Goal: Information Seeking & Learning: Find specific fact

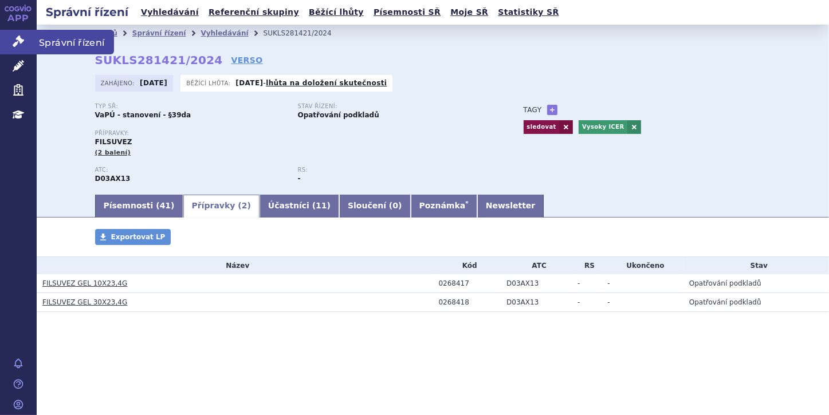
click at [16, 38] on icon at bounding box center [18, 41] width 11 height 11
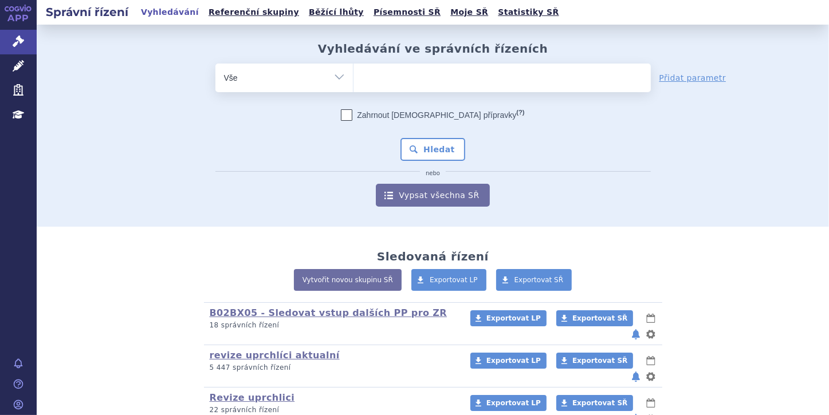
click at [376, 74] on ul at bounding box center [501, 76] width 297 height 24
click at [353, 74] on select at bounding box center [353, 77] width 1 height 29
paste input "SUKLS309877/2024"
type input "SUKLS309877/2024"
select select "SUKLS309877/2024"
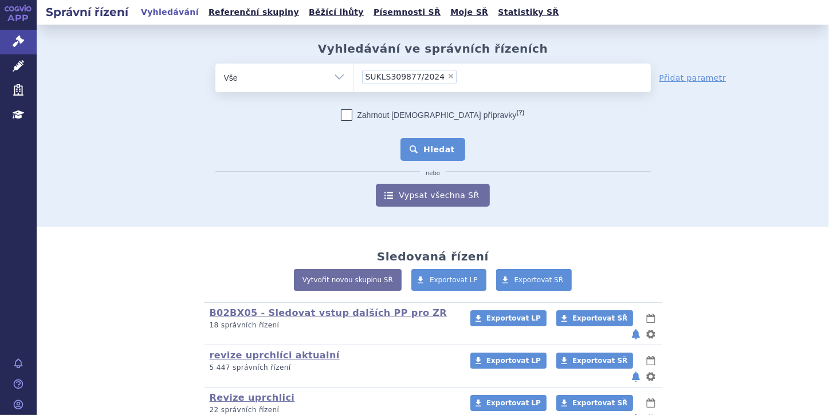
click at [430, 154] on button "Hledat" at bounding box center [432, 149] width 65 height 23
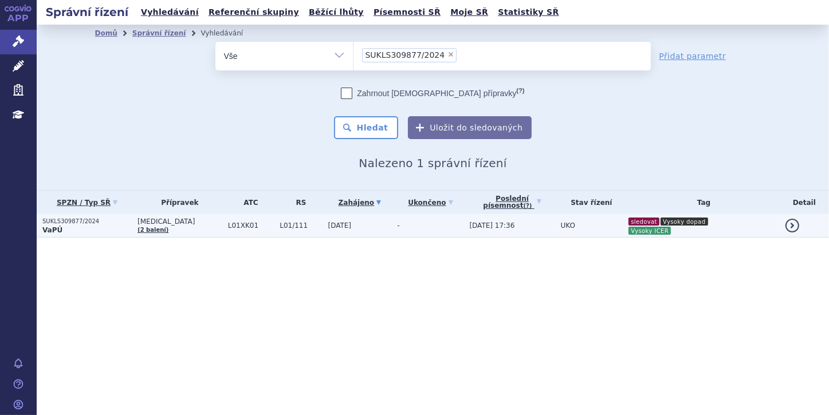
click at [89, 224] on p "SUKLS309877/2024" at bounding box center [86, 222] width 89 height 8
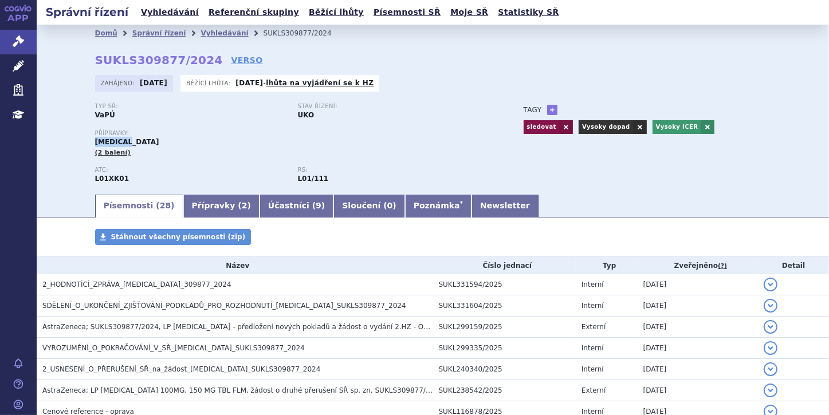
drag, startPoint x: 88, startPoint y: 143, endPoint x: 126, endPoint y: 144, distance: 37.8
click at [126, 144] on div "Domů Správní řízení Vyhledávání SUKLS309877/2024 SUKLS309877/2024 VERSO Zahájen…" at bounding box center [433, 117] width 722 height 151
copy span "LYNPARZA"
click at [21, 44] on icon at bounding box center [18, 41] width 11 height 11
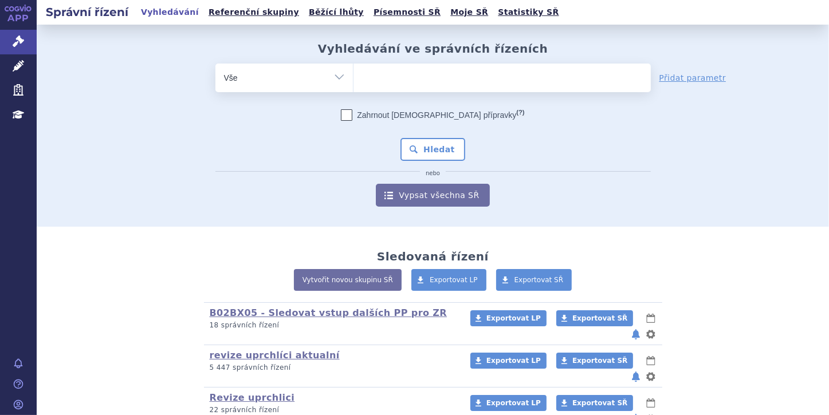
click at [383, 78] on ul at bounding box center [501, 76] width 297 height 24
click at [353, 78] on select at bounding box center [353, 77] width 1 height 29
click at [333, 80] on select "Vše Spisová značka Typ SŘ Přípravek/SUKL kód Účastník/Držitel" at bounding box center [283, 77] width 137 height 26
select select "filter-file-number"
click at [215, 64] on select "Vše Spisová značka Typ SŘ Přípravek/SUKL kód Účastník/Držitel" at bounding box center [283, 77] width 137 height 26
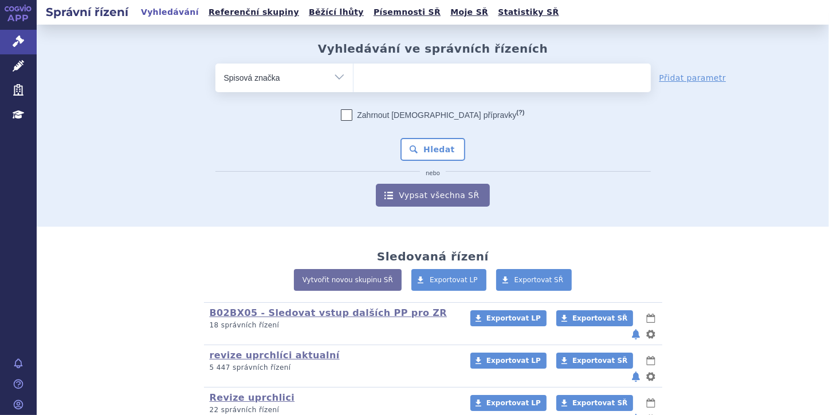
click at [372, 82] on ul at bounding box center [501, 76] width 297 height 24
click at [353, 82] on select at bounding box center [353, 77] width 1 height 29
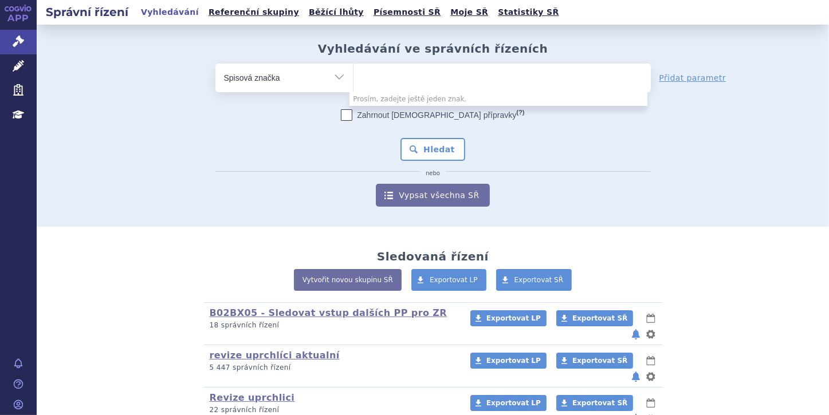
paste input "SUKLS82260/2025"
type input "SUKLS82260/2025"
select select "SUKLS82260/2025"
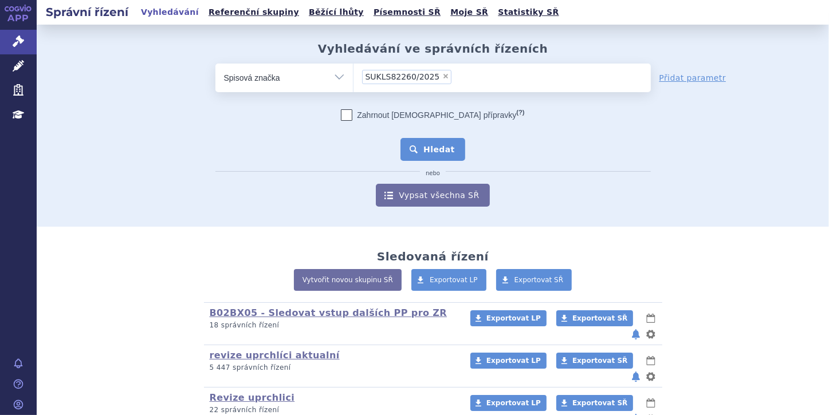
click at [437, 145] on button "Hledat" at bounding box center [432, 149] width 65 height 23
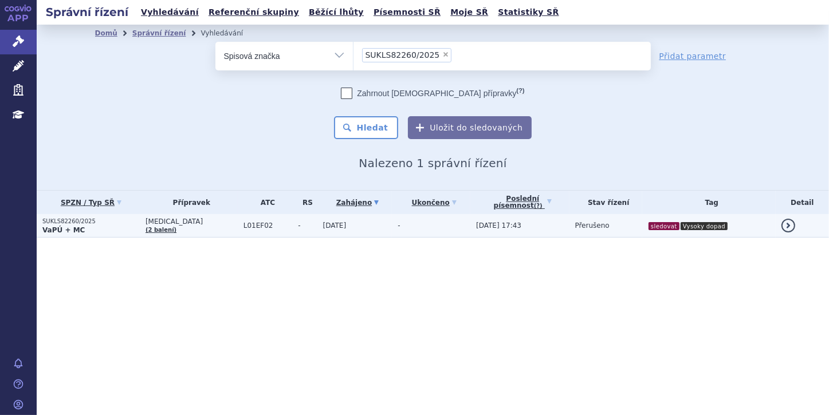
click at [82, 227] on p "VaPÚ + MC" at bounding box center [90, 230] width 97 height 9
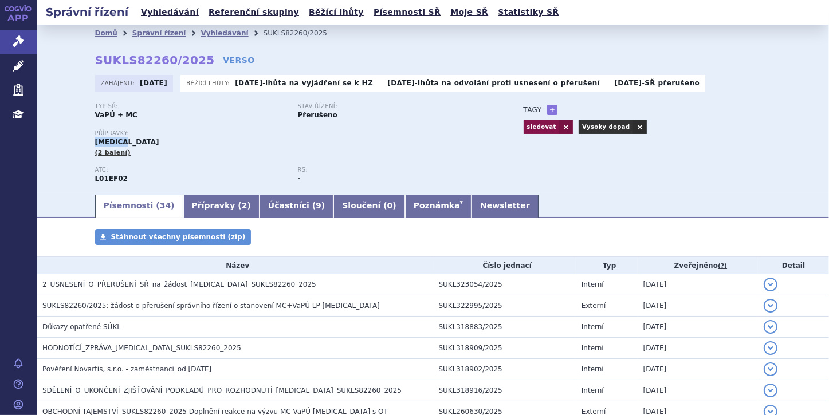
drag, startPoint x: 92, startPoint y: 142, endPoint x: 120, endPoint y: 142, distance: 28.6
click at [120, 142] on div "Přípravky: [MEDICAL_DATA] (2 balení)" at bounding box center [298, 143] width 406 height 27
copy span "[MEDICAL_DATA]"
click at [204, 210] on link "Přípravky ( 2 )" at bounding box center [221, 206] width 76 height 23
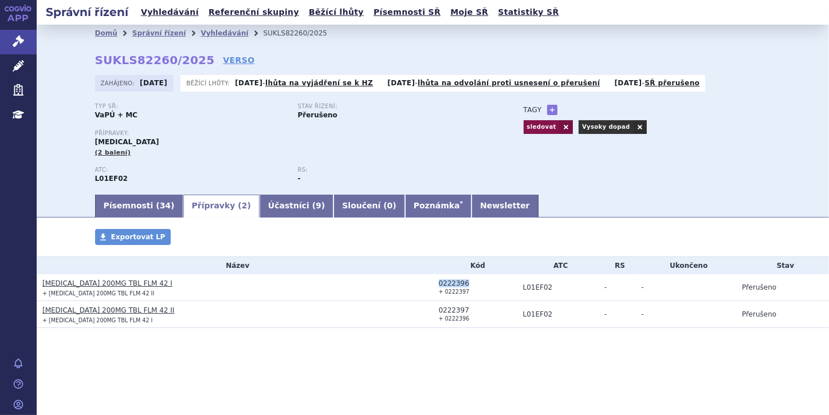
drag, startPoint x: 438, startPoint y: 286, endPoint x: 465, endPoint y: 285, distance: 26.9
click at [465, 285] on td "0222396 + 0222397" at bounding box center [475, 287] width 84 height 27
copy div "0222396"
drag, startPoint x: 444, startPoint y: 294, endPoint x: 465, endPoint y: 293, distance: 21.2
click at [465, 293] on td "0222396 + 0222397" at bounding box center [475, 287] width 84 height 27
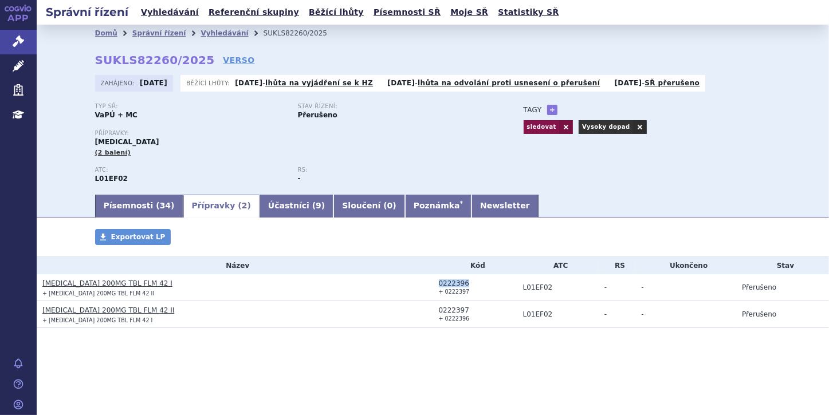
copy small "0222397"
drag, startPoint x: 440, startPoint y: 311, endPoint x: 469, endPoint y: 312, distance: 29.2
click at [469, 312] on div "0222397" at bounding box center [478, 310] width 78 height 8
copy div "0222397"
drag, startPoint x: 445, startPoint y: 322, endPoint x: 465, endPoint y: 321, distance: 20.7
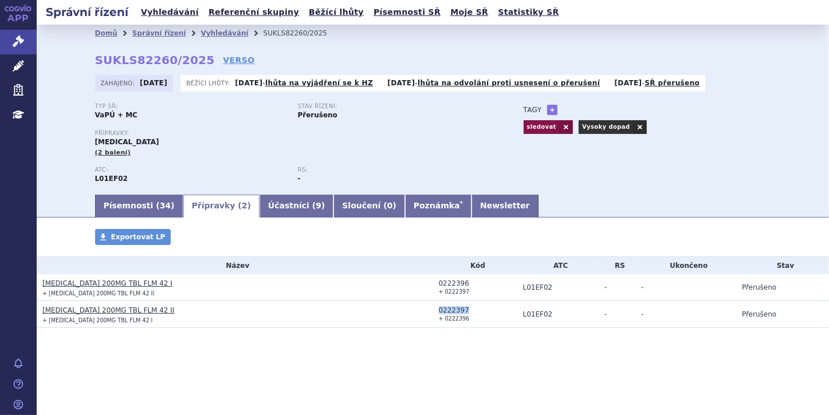
click at [465, 321] on td "0222397 + 0222396" at bounding box center [475, 314] width 84 height 27
copy small "0222396"
click at [121, 205] on link "Písemnosti ( 34 )" at bounding box center [139, 206] width 88 height 23
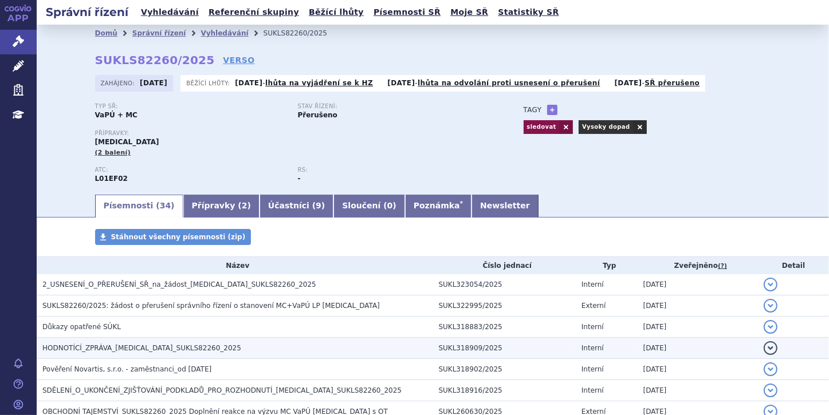
click at [768, 349] on button "detail" at bounding box center [771, 348] width 14 height 14
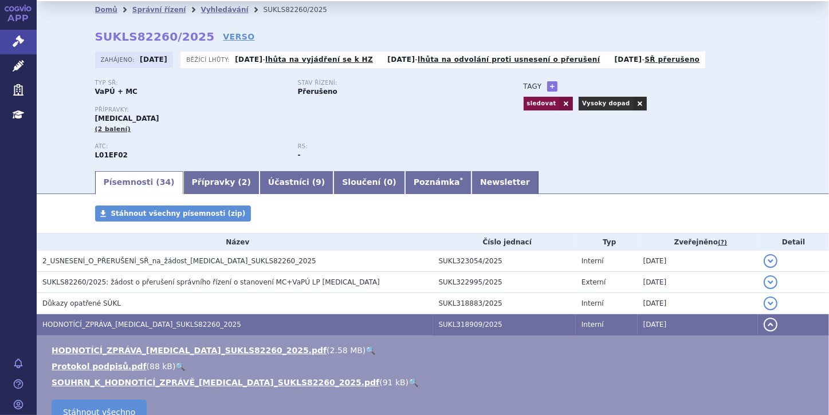
scroll to position [46, 0]
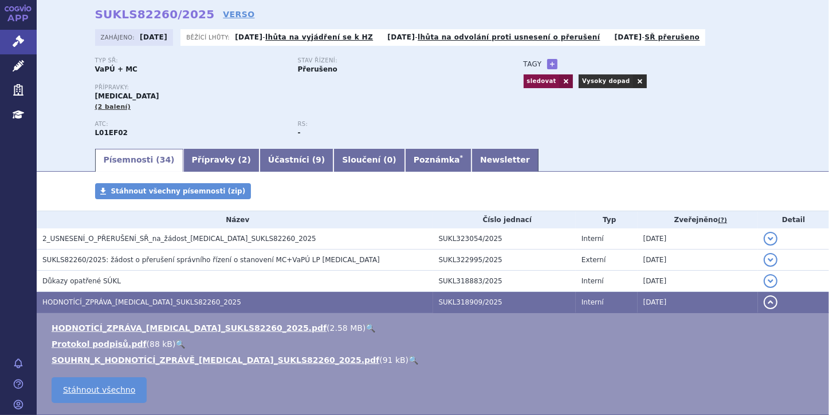
click at [408, 363] on link "🔍" at bounding box center [413, 360] width 10 height 9
